Goal: Task Accomplishment & Management: Use online tool/utility

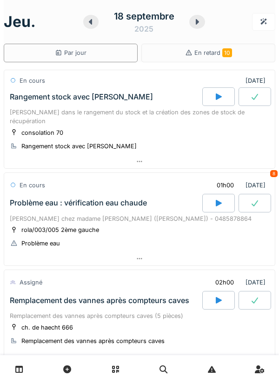
click at [215, 155] on div at bounding box center [139, 161] width 271 height 13
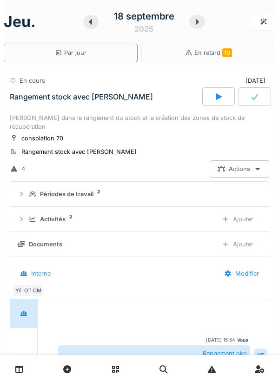
scroll to position [33, 0]
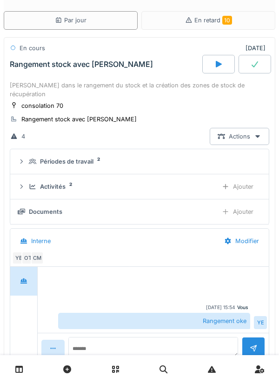
click at [252, 57] on div at bounding box center [255, 64] width 33 height 19
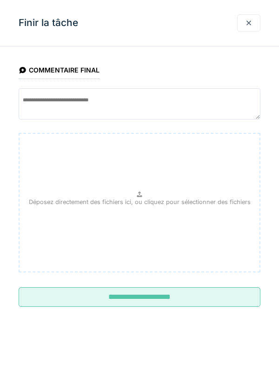
click at [177, 306] on input "**********" at bounding box center [140, 297] width 242 height 20
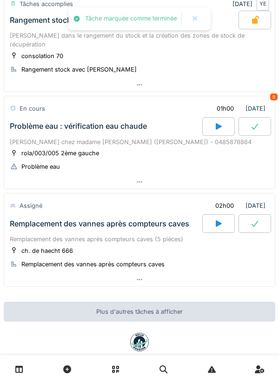
scroll to position [81, 0]
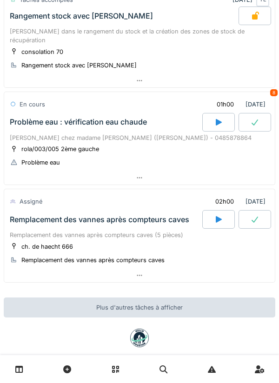
click at [224, 173] on div at bounding box center [139, 177] width 271 height 13
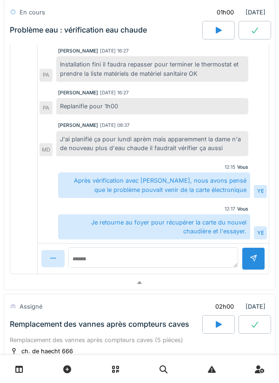
scroll to position [422, 0]
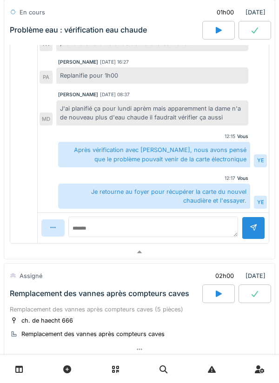
click at [29, 246] on div at bounding box center [139, 252] width 271 height 13
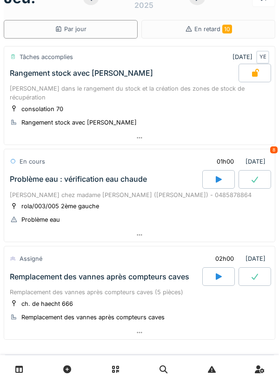
scroll to position [19, 0]
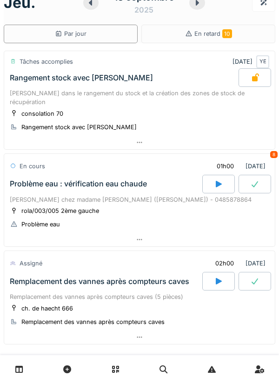
click at [209, 276] on div at bounding box center [218, 281] width 33 height 19
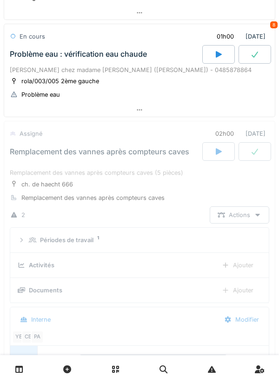
scroll to position [224, 0]
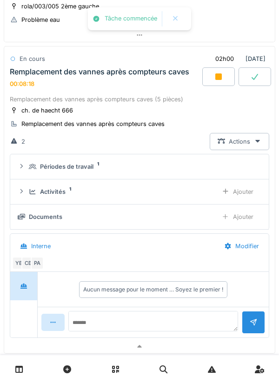
click at [209, 341] on div at bounding box center [139, 346] width 271 height 13
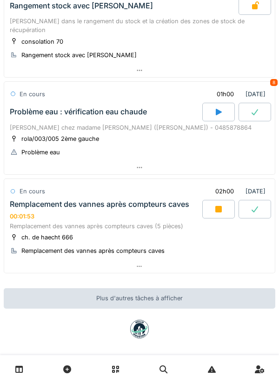
scroll to position [87, 0]
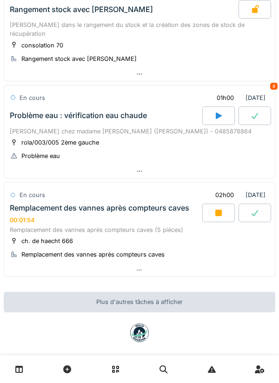
click at [217, 264] on div at bounding box center [139, 270] width 271 height 13
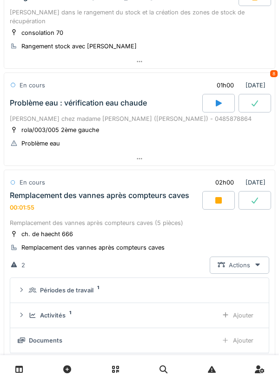
scroll to position [224, 0]
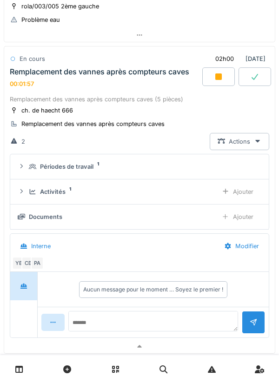
click at [168, 188] on div "Activités 1 Ajouter" at bounding box center [140, 191] width 244 height 17
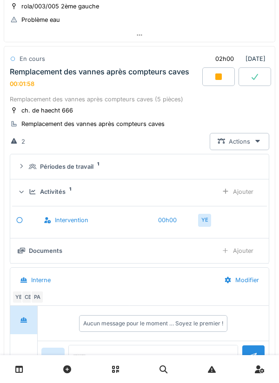
click at [245, 183] on div "Ajouter" at bounding box center [237, 191] width 47 height 17
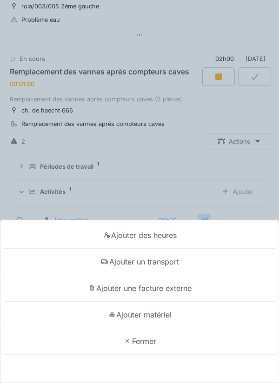
click at [187, 260] on div "Ajouter un transport" at bounding box center [139, 262] width 274 height 27
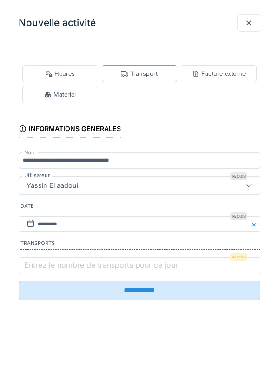
click at [106, 271] on label "Entrez le nombre de transports pour ce jour" at bounding box center [101, 265] width 158 height 11
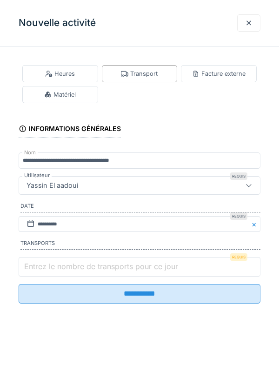
click at [106, 272] on input "Entrez le nombre de transports pour ce jour" at bounding box center [140, 267] width 242 height 20
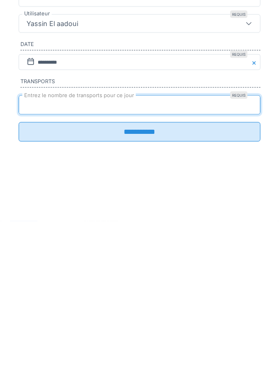
type input "*"
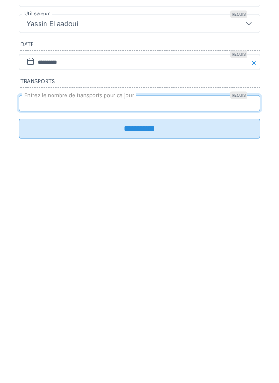
click at [171, 300] on input "**********" at bounding box center [140, 291] width 242 height 20
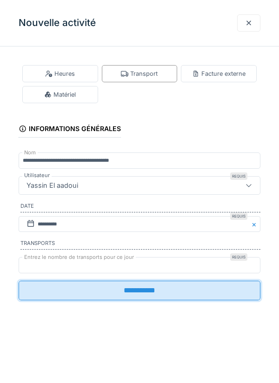
click at [154, 297] on input "**********" at bounding box center [140, 291] width 242 height 20
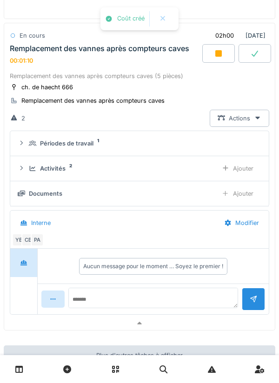
scroll to position [248, 0]
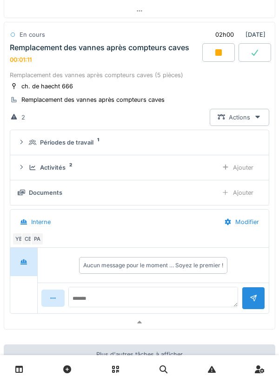
click at [29, 233] on div "CB" at bounding box center [27, 239] width 13 height 13
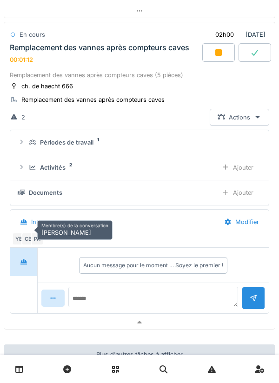
click at [28, 233] on div "CB" at bounding box center [27, 239] width 13 height 13
click at [32, 233] on div "PA" at bounding box center [37, 239] width 13 height 13
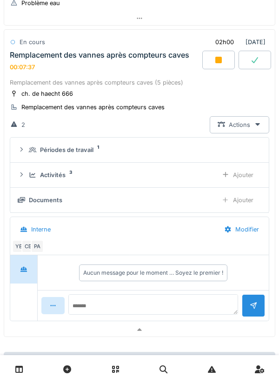
scroll to position [237, 0]
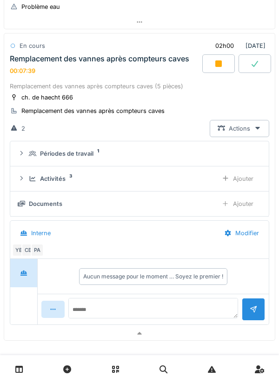
click at [189, 174] on div "Activités 3" at bounding box center [119, 178] width 181 height 9
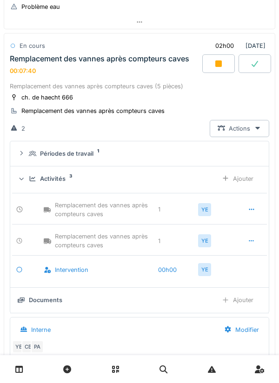
click at [189, 170] on div "Activités 3 Ajouter" at bounding box center [140, 178] width 244 height 17
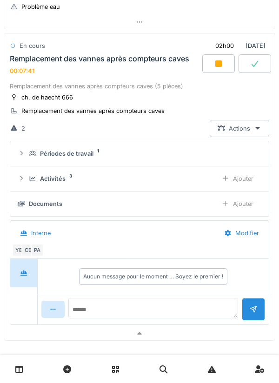
click at [193, 174] on div "Activités 3" at bounding box center [119, 178] width 181 height 9
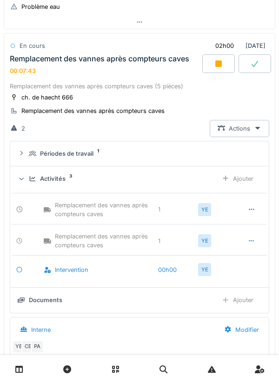
click at [250, 238] on icon at bounding box center [251, 241] width 7 height 6
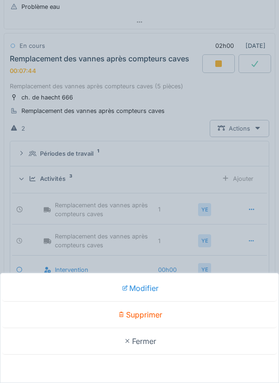
click at [187, 308] on div "Supprimer" at bounding box center [139, 315] width 274 height 27
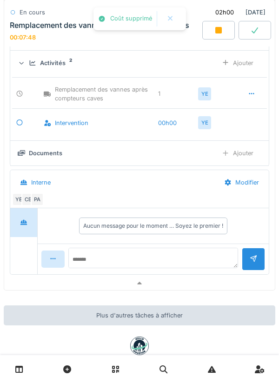
click at [192, 277] on div at bounding box center [139, 283] width 271 height 13
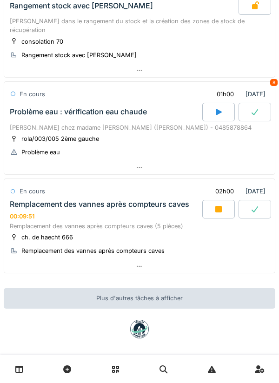
scroll to position [87, 0]
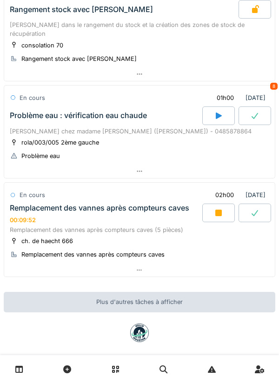
click at [214, 264] on div at bounding box center [139, 270] width 271 height 13
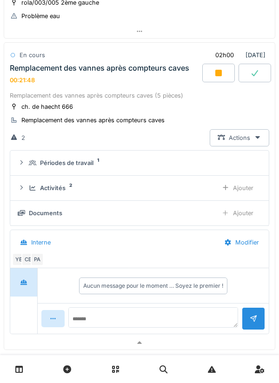
scroll to position [224, 0]
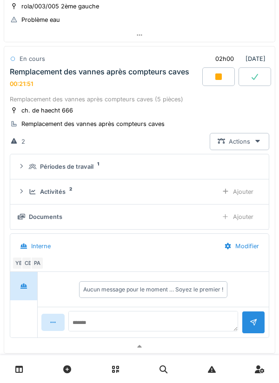
click at [242, 213] on div "Ajouter" at bounding box center [237, 216] width 47 height 17
